Goal: Task Accomplishment & Management: Manage account settings

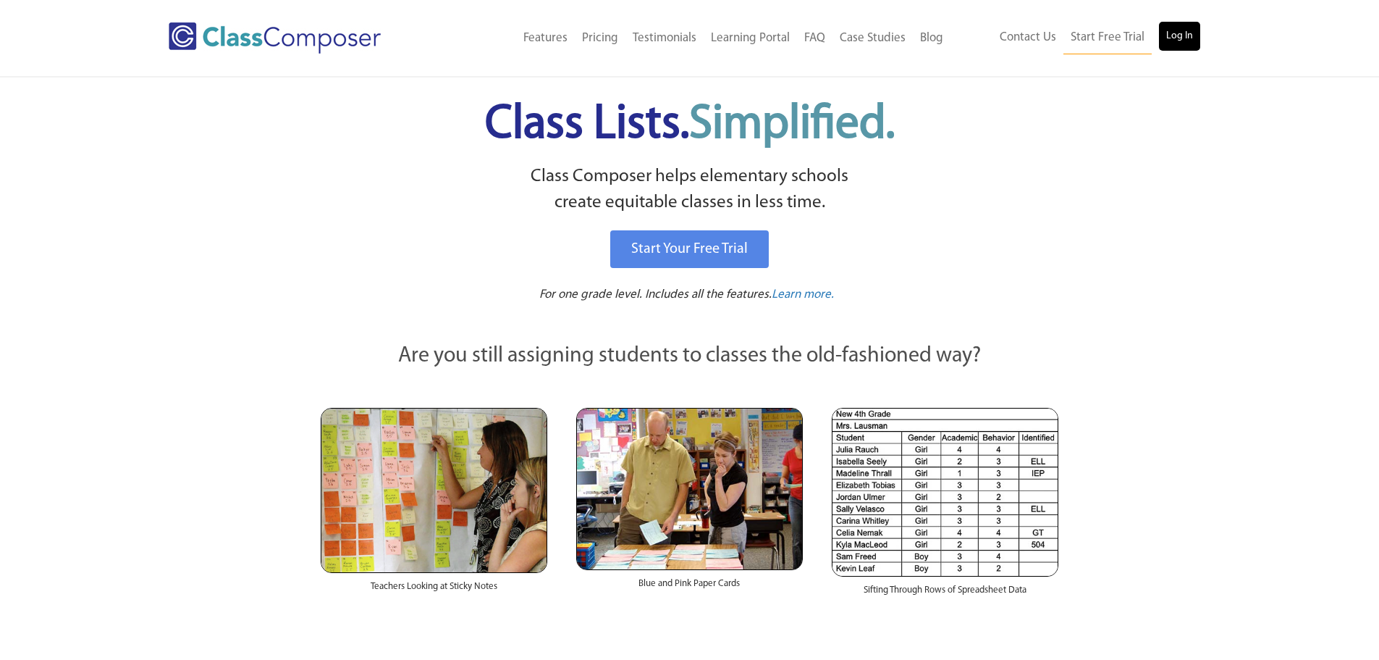
click at [1192, 38] on link "Log In" at bounding box center [1179, 36] width 41 height 29
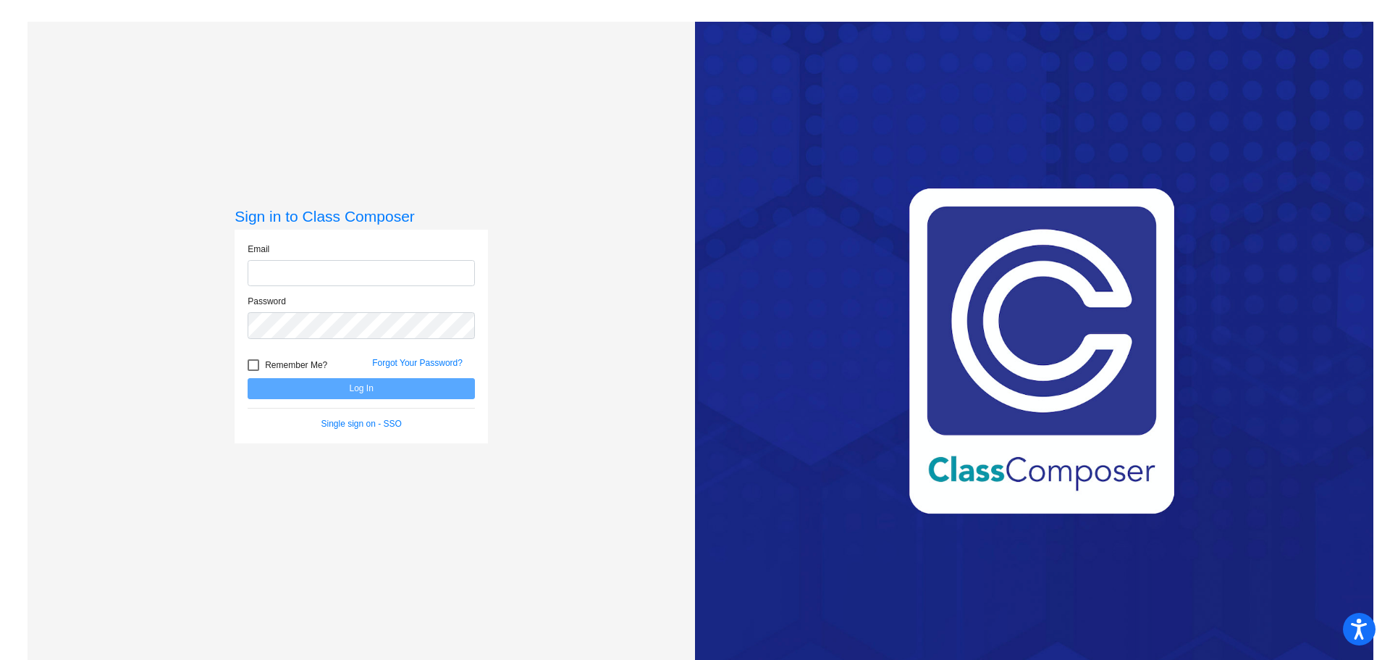
type input "vasinah@cforks.org"
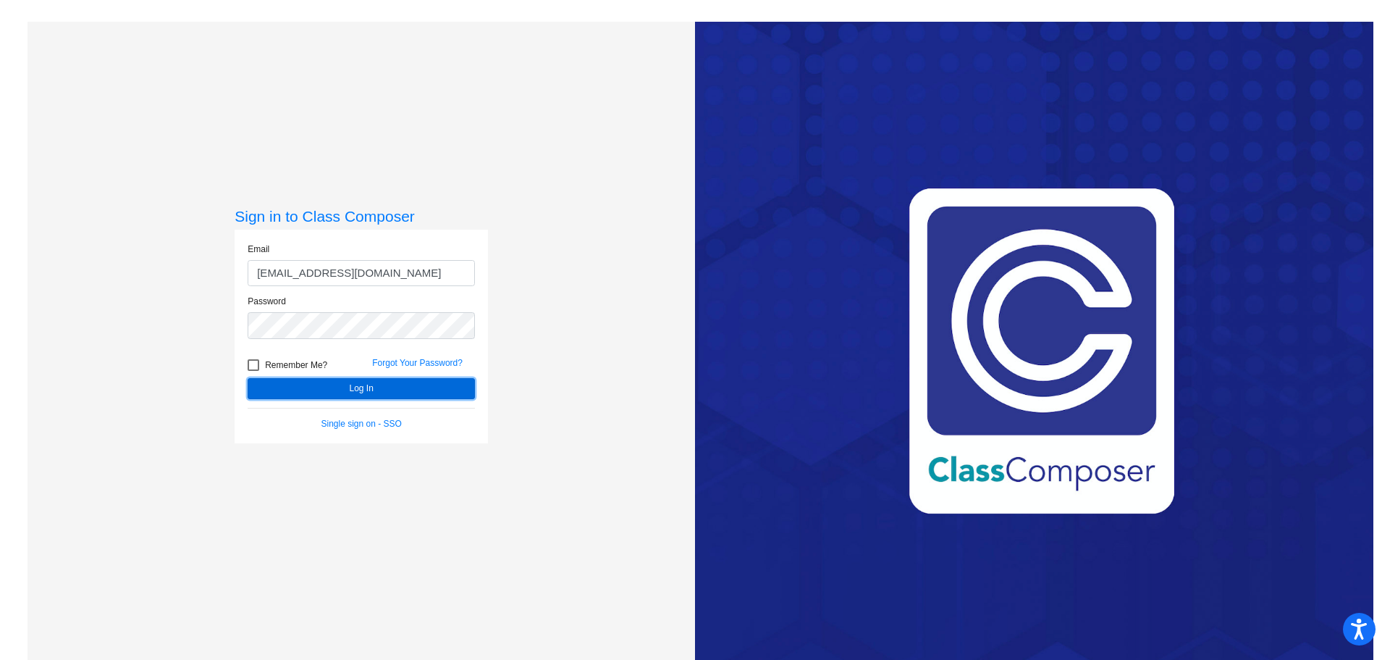
click at [294, 393] on button "Log In" at bounding box center [361, 388] width 227 height 21
click at [305, 394] on button "Log In" at bounding box center [361, 388] width 227 height 21
click at [358, 388] on button "Log In" at bounding box center [361, 388] width 227 height 21
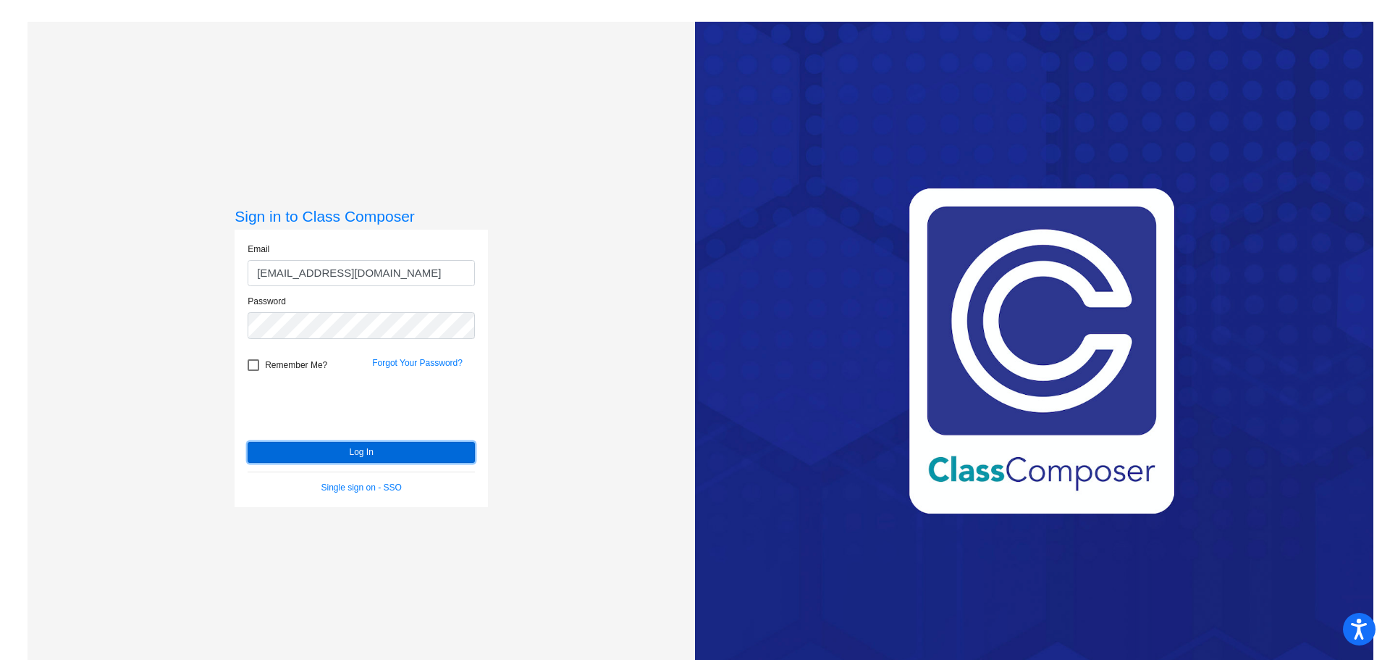
click at [294, 455] on button "Log In" at bounding box center [361, 452] width 227 height 21
click at [312, 459] on button "Log In" at bounding box center [361, 452] width 227 height 21
click at [326, 455] on button "Log In" at bounding box center [361, 452] width 227 height 21
click at [326, 455] on div "Sign in to Class Composer Email vasinah@cforks.org Password Remember Me? Forgot…" at bounding box center [361, 352] width 253 height 290
